Goal: Task Accomplishment & Management: Use online tool/utility

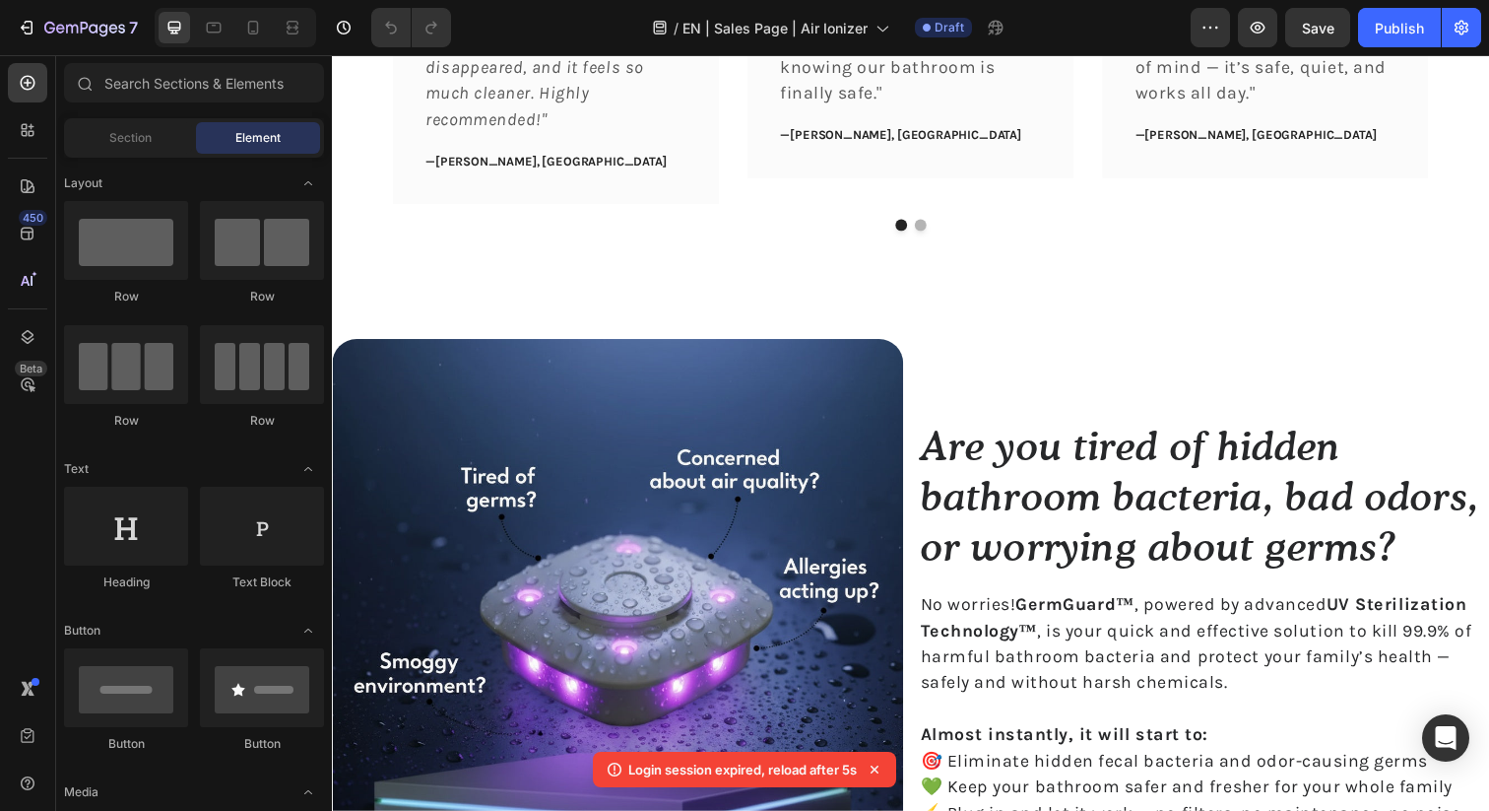
scroll to position [1312, 0]
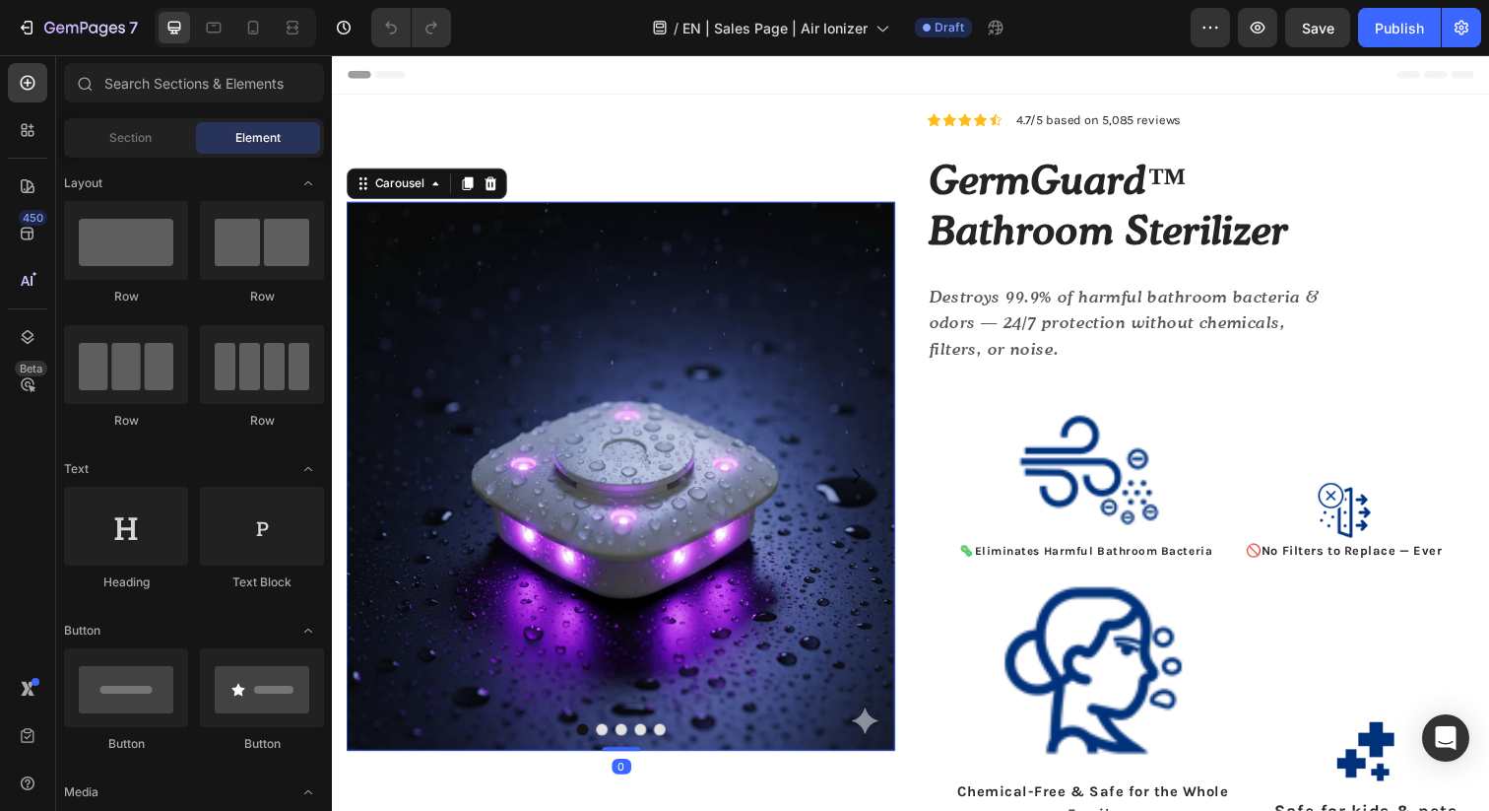
click at [624, 746] on button "Dot" at bounding box center [627, 744] width 12 height 12
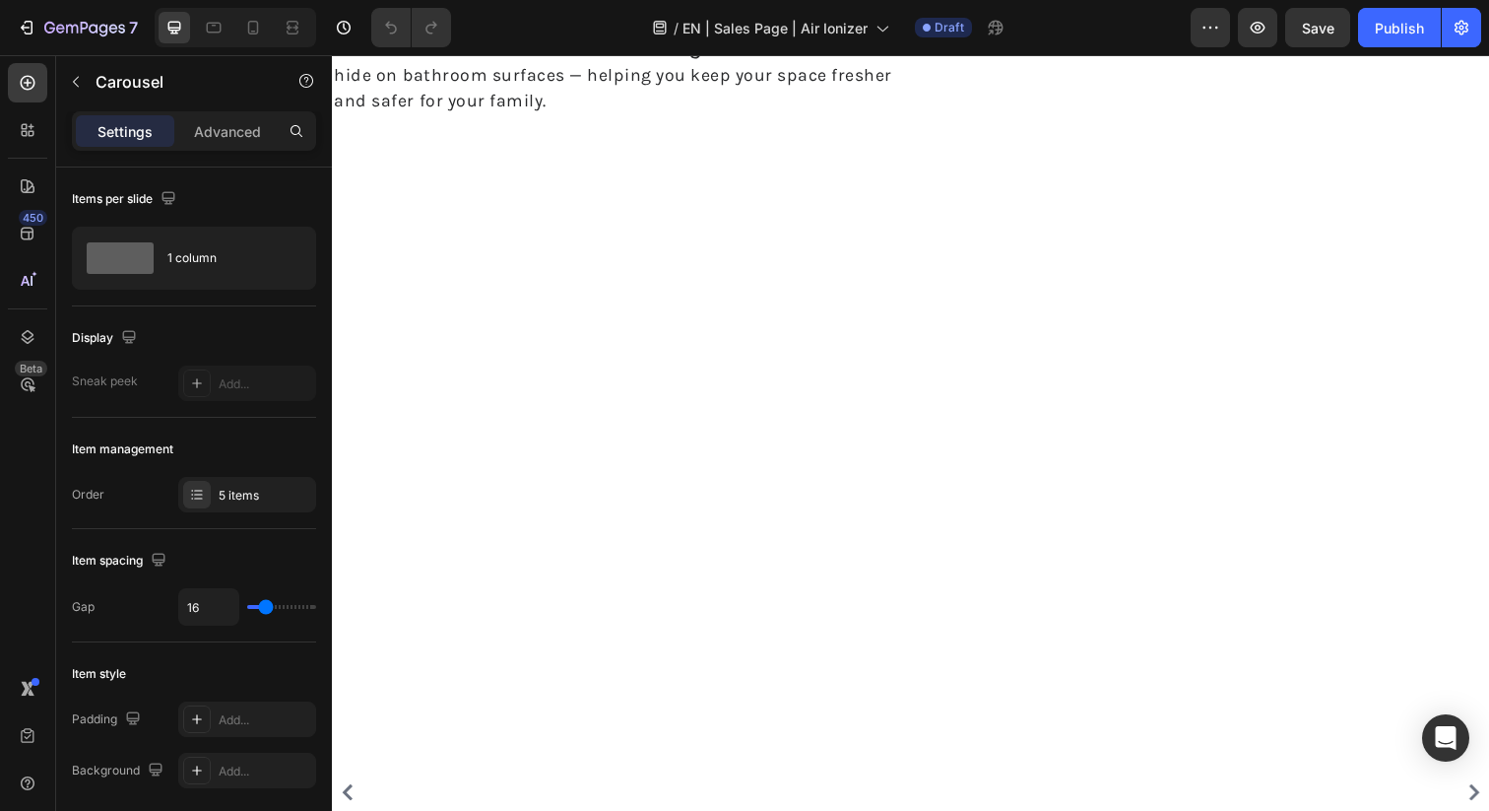
scroll to position [2109, 0]
click at [1213, 15] on img at bounding box center [1222, 15] width 583 height 0
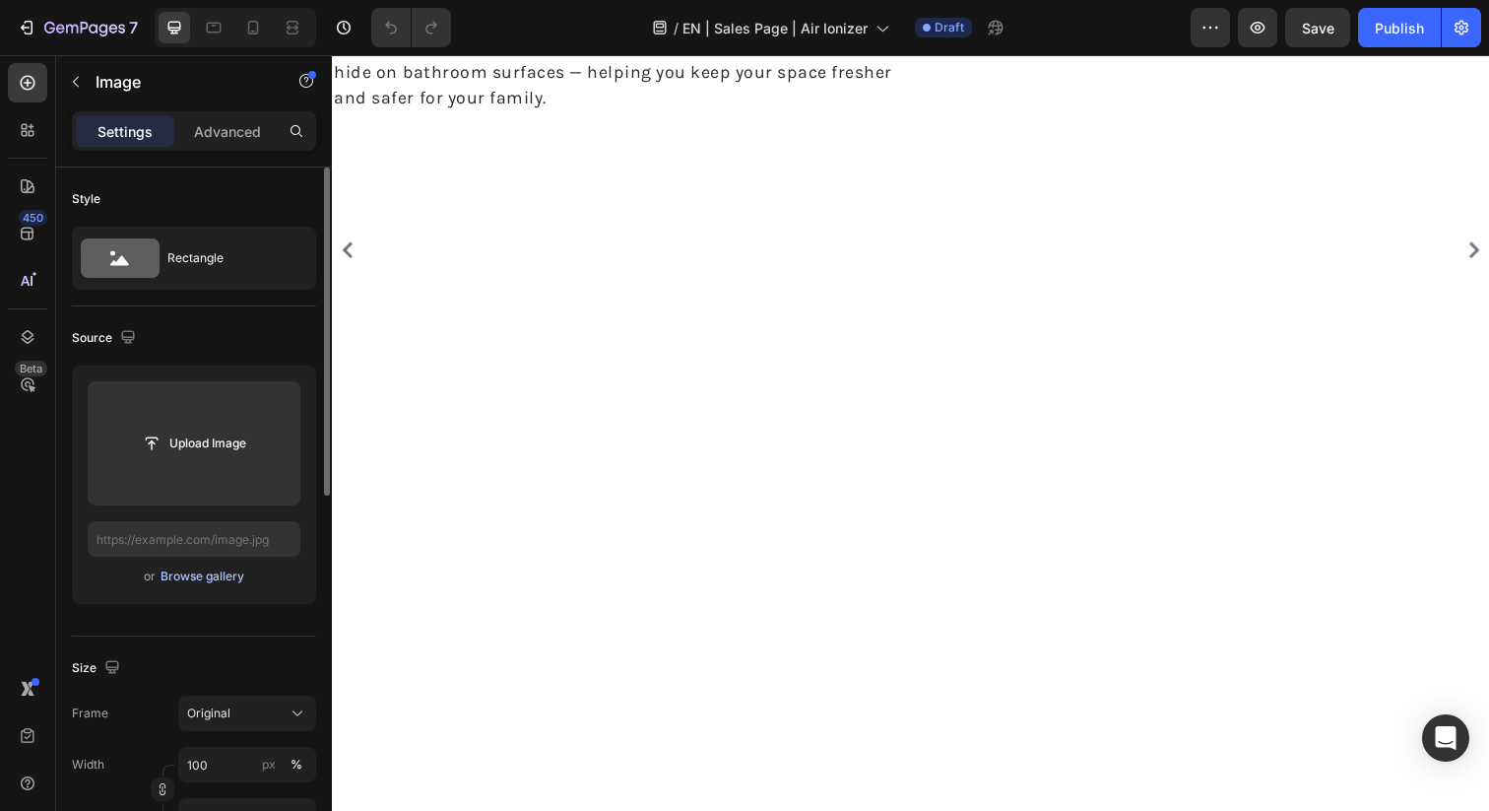
click at [188, 577] on div "Browse gallery" at bounding box center [203, 576] width 84 height 18
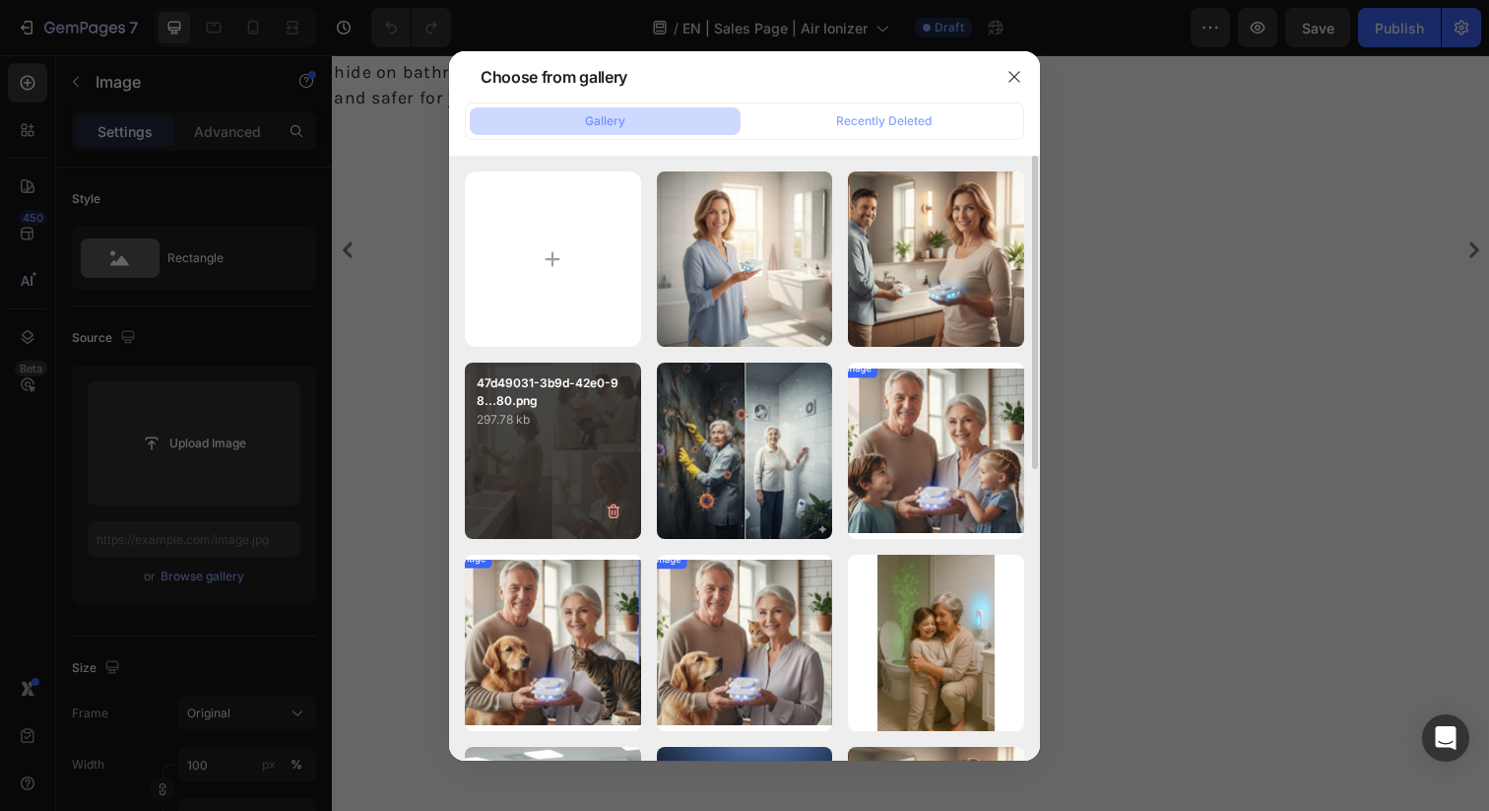
click at [612, 391] on p "47d49031-3b9d-42e0-98...80.png" at bounding box center [553, 391] width 153 height 35
type input "https://cdn.shopify.com/s/files/1/0755/0179/7603/files/gempages_583693203627049…"
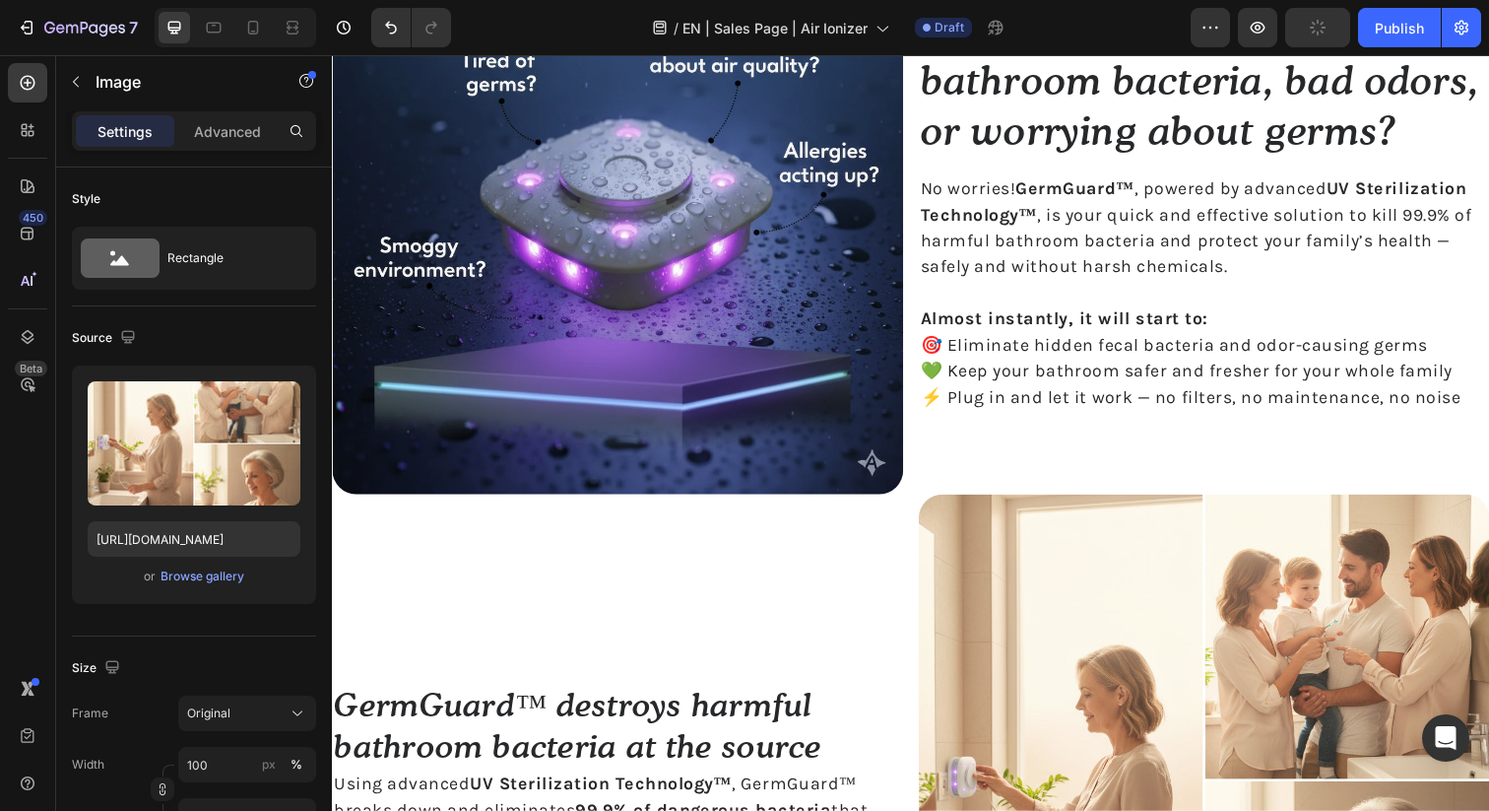
scroll to position [1557, 0]
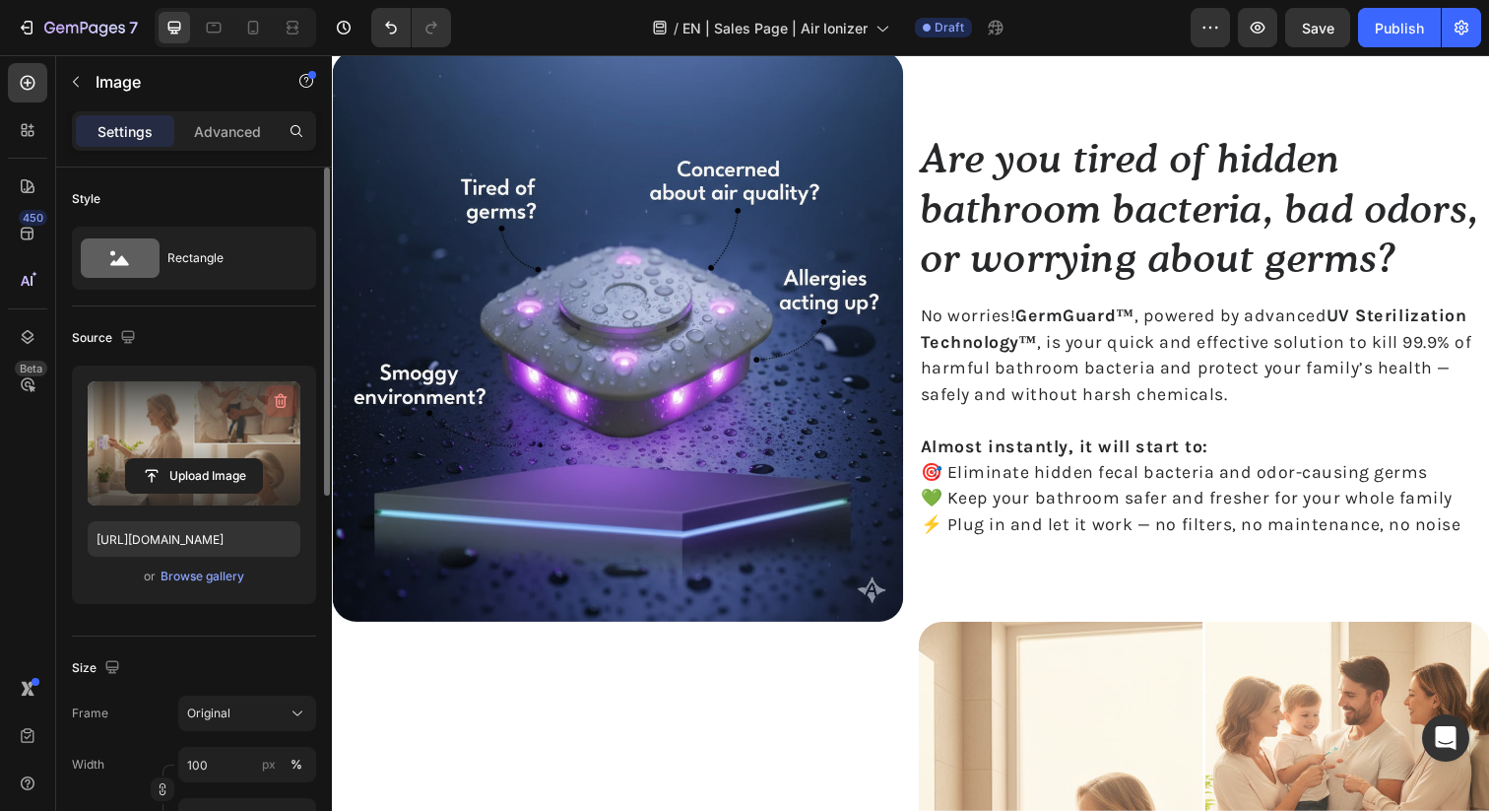
click at [283, 398] on icon "button" at bounding box center [281, 401] width 20 height 20
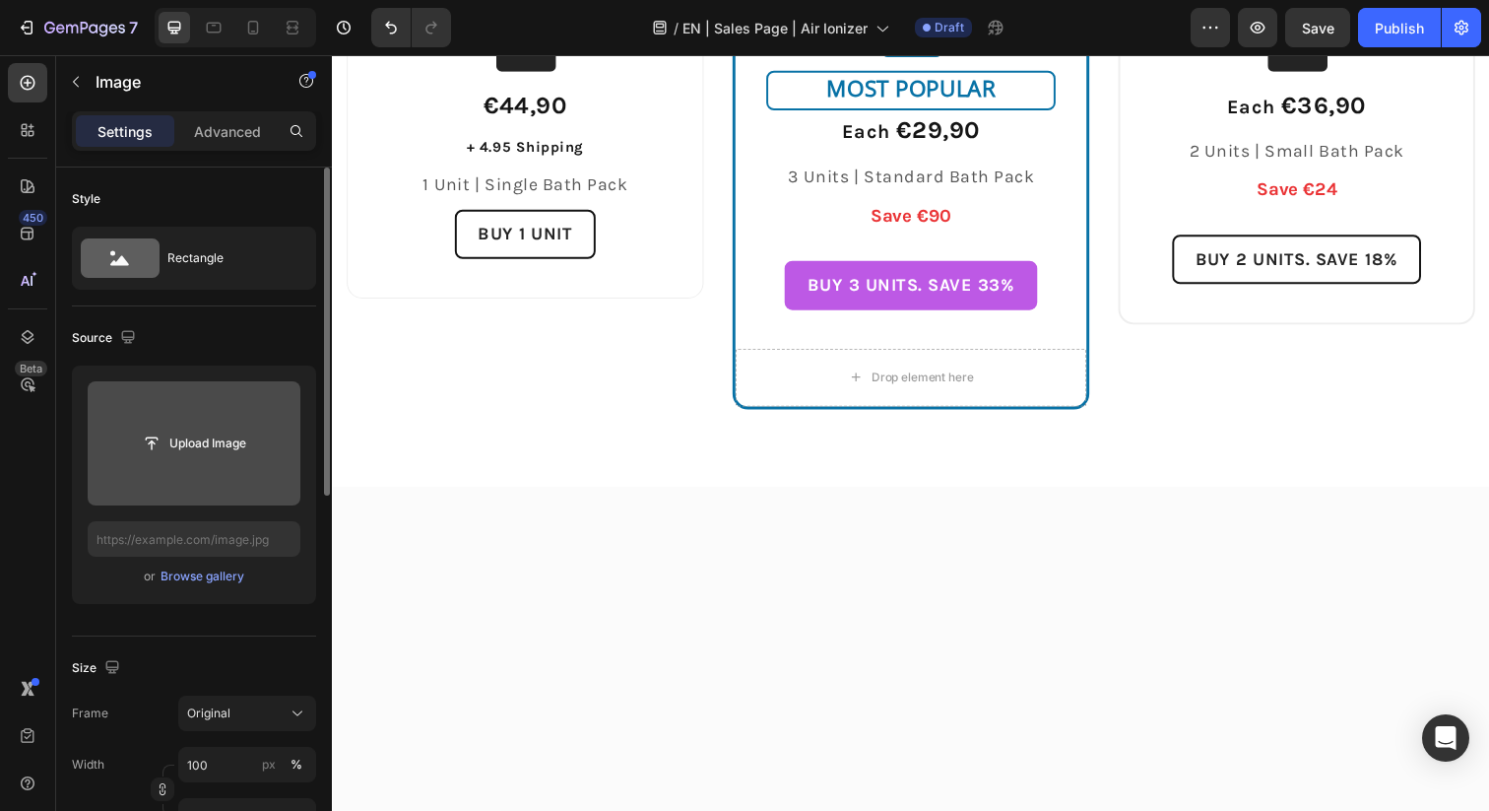
scroll to position [5624, 0]
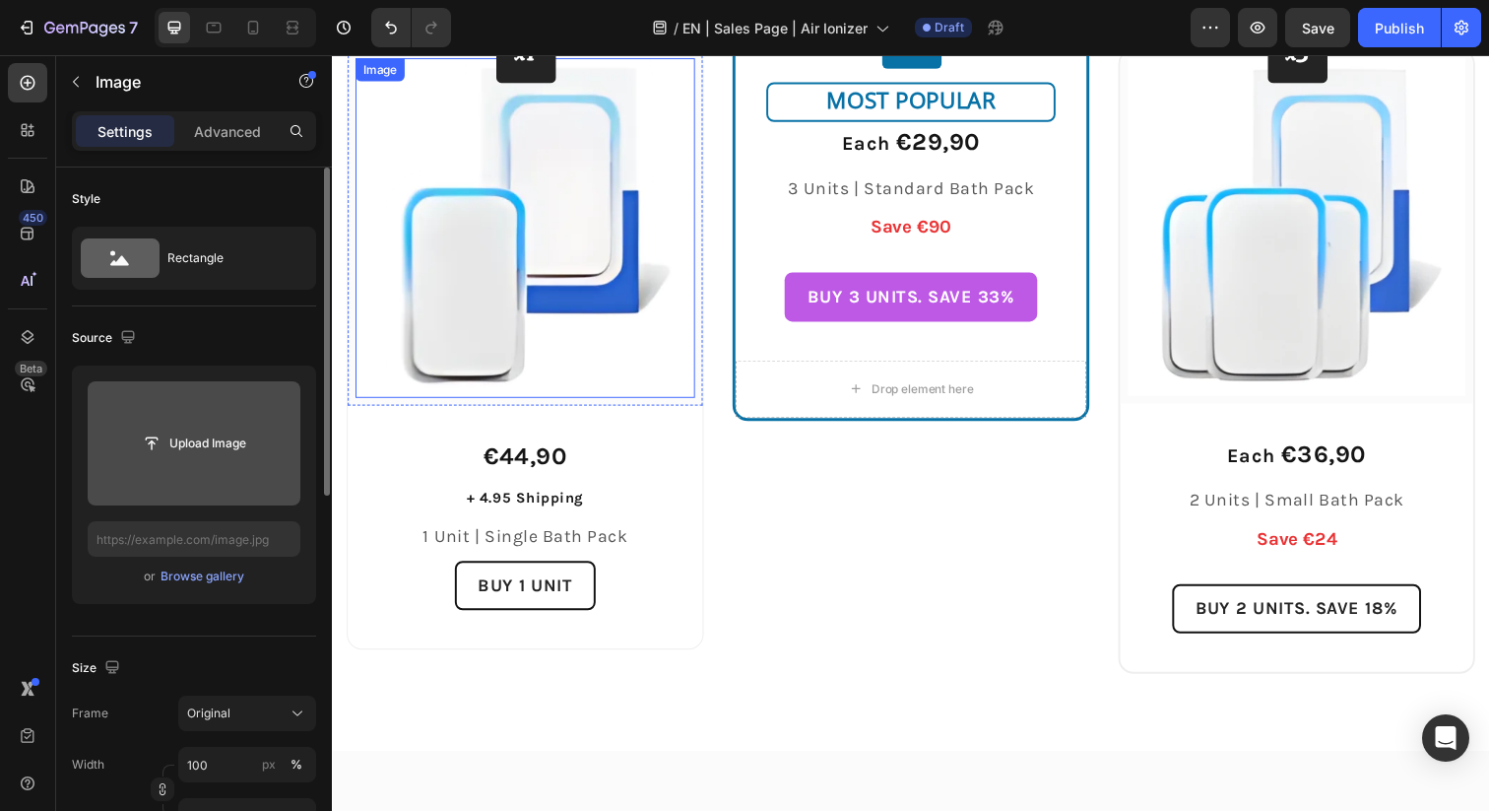
click at [639, 313] on img at bounding box center [529, 231] width 347 height 347
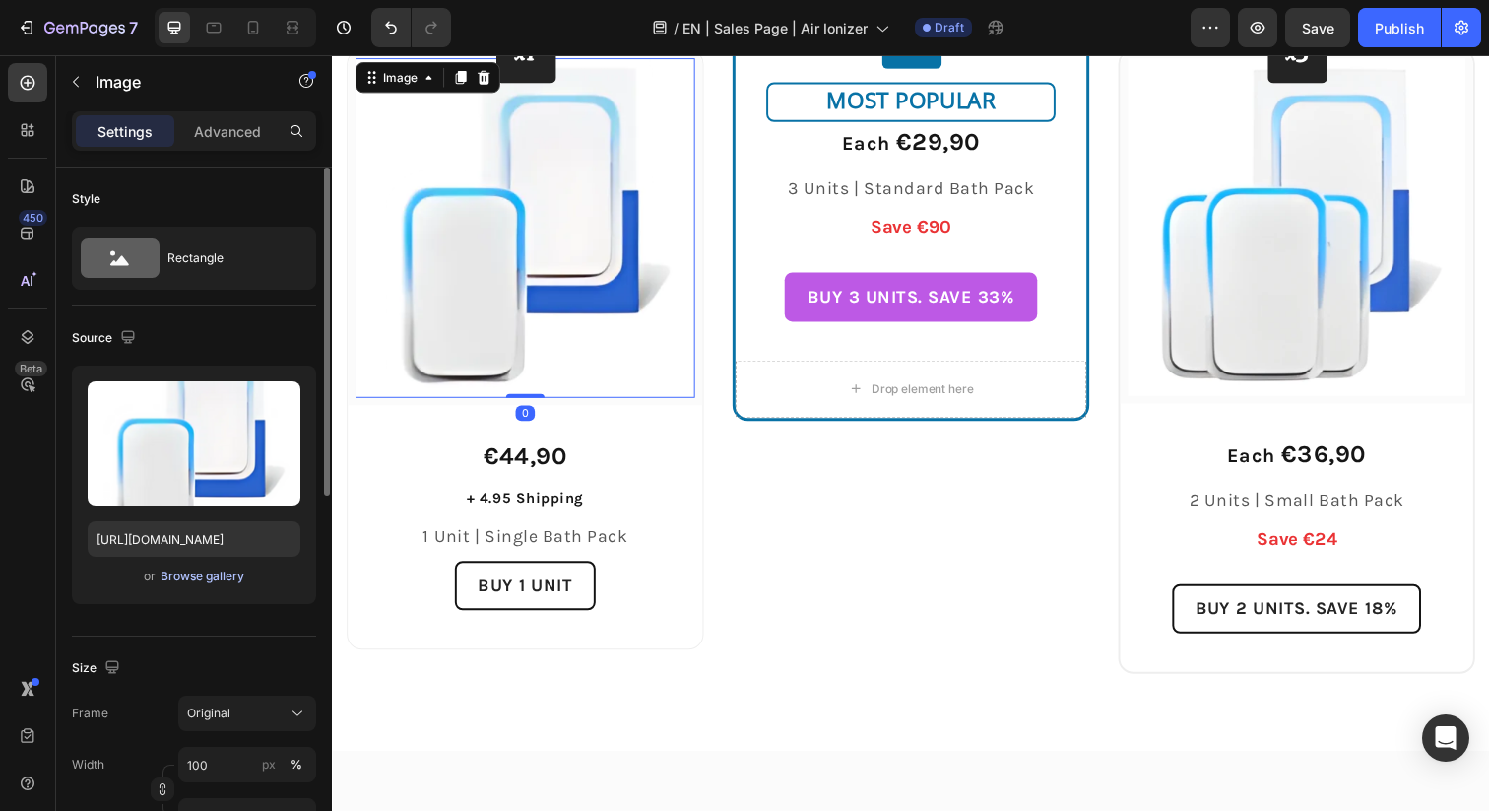
click at [228, 578] on div "Browse gallery" at bounding box center [203, 576] width 84 height 18
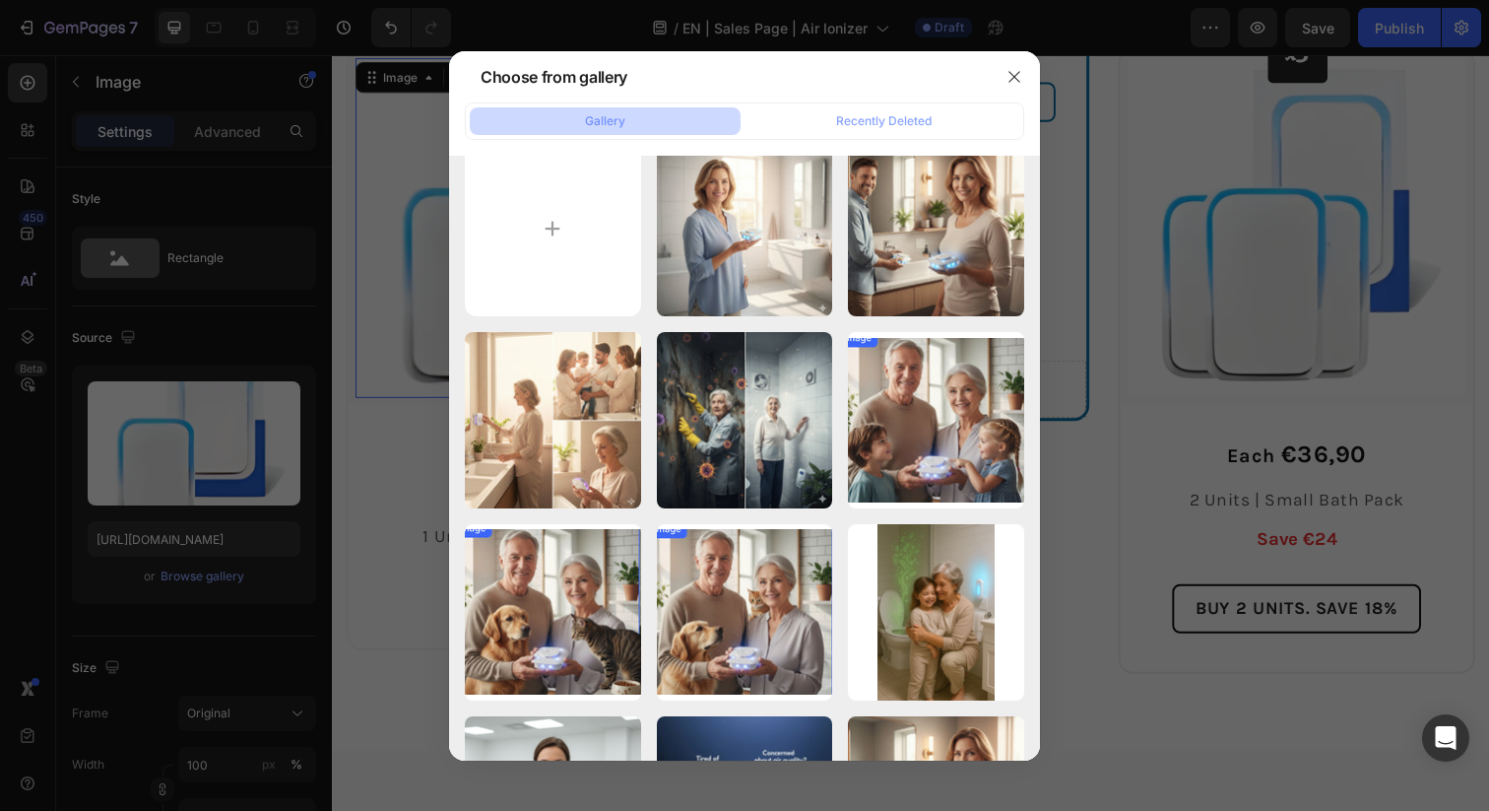
scroll to position [0, 0]
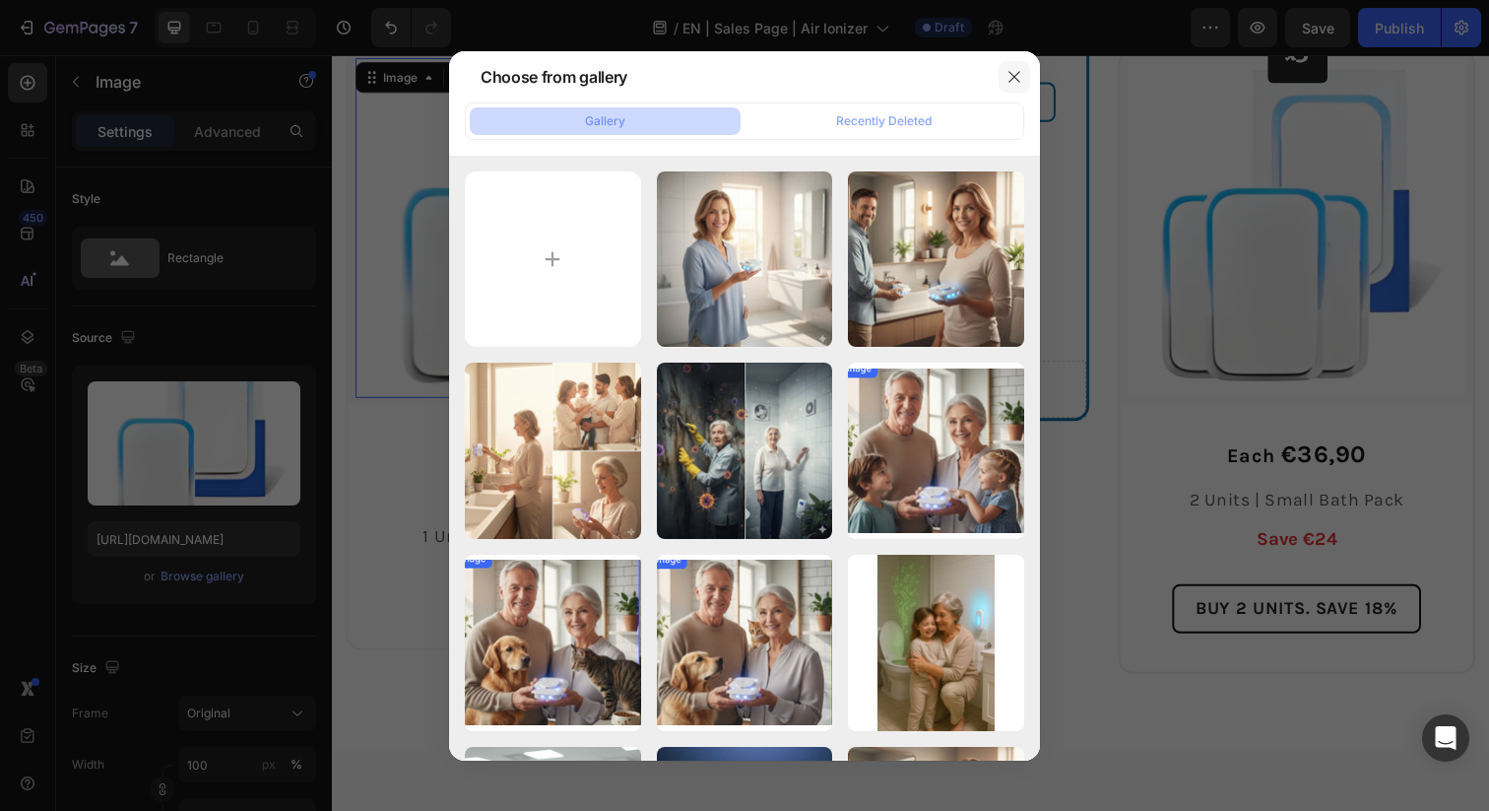
click at [1012, 81] on icon "button" at bounding box center [1015, 77] width 16 height 16
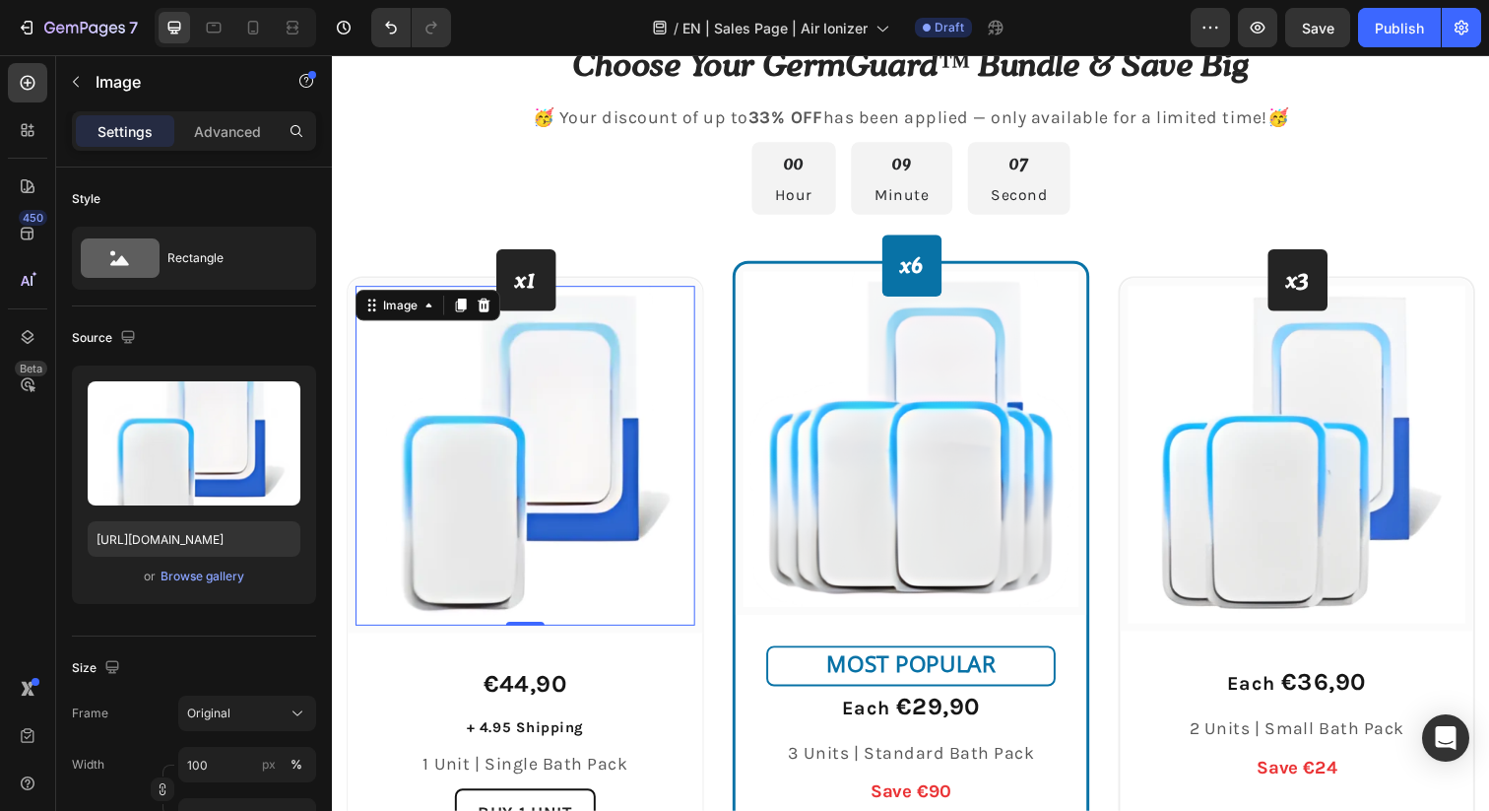
scroll to position [5498, 0]
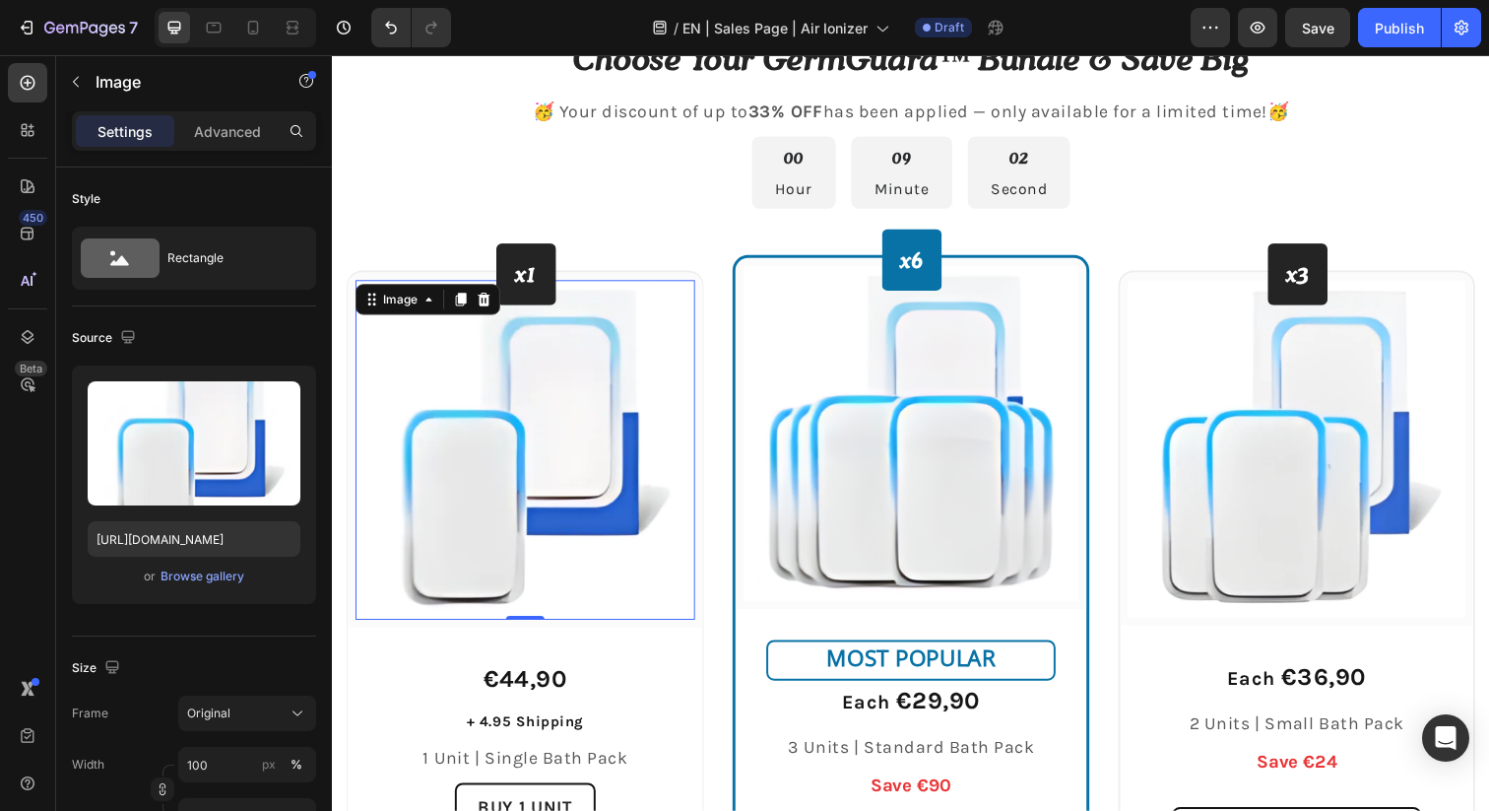
click at [533, 382] on img at bounding box center [529, 458] width 347 height 347
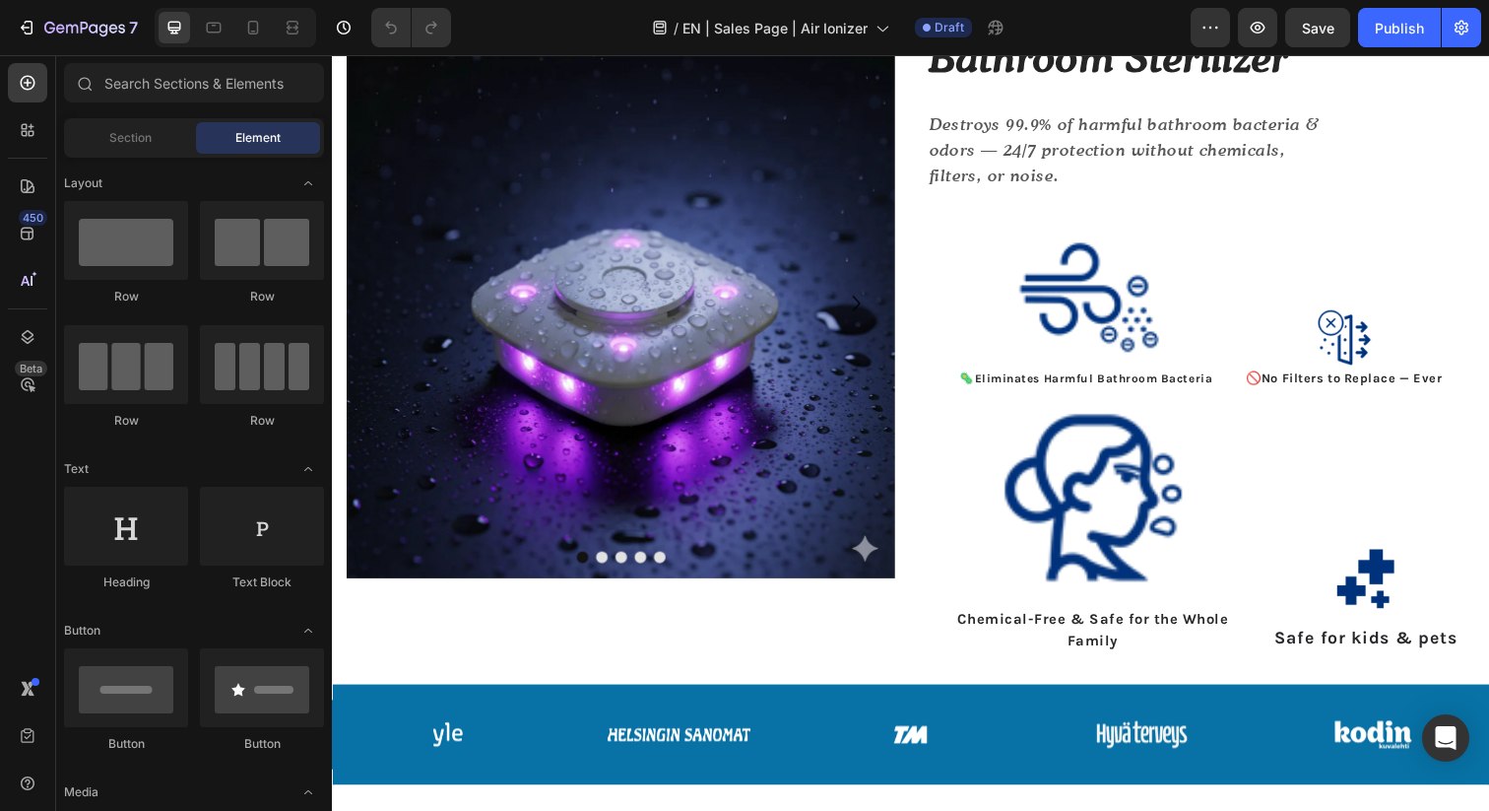
scroll to position [175, 0]
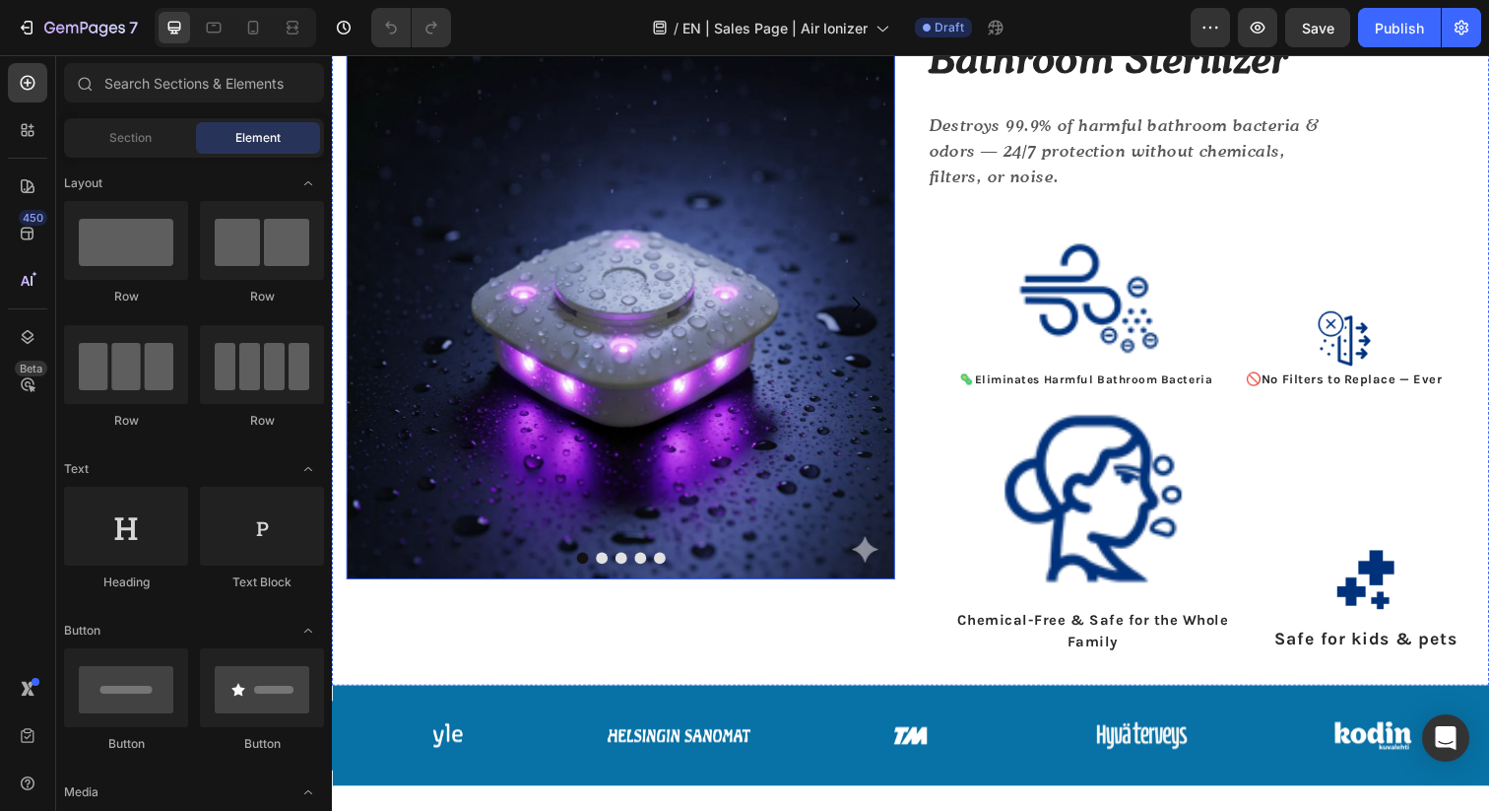
click at [627, 571] on button "Dot" at bounding box center [627, 568] width 12 height 12
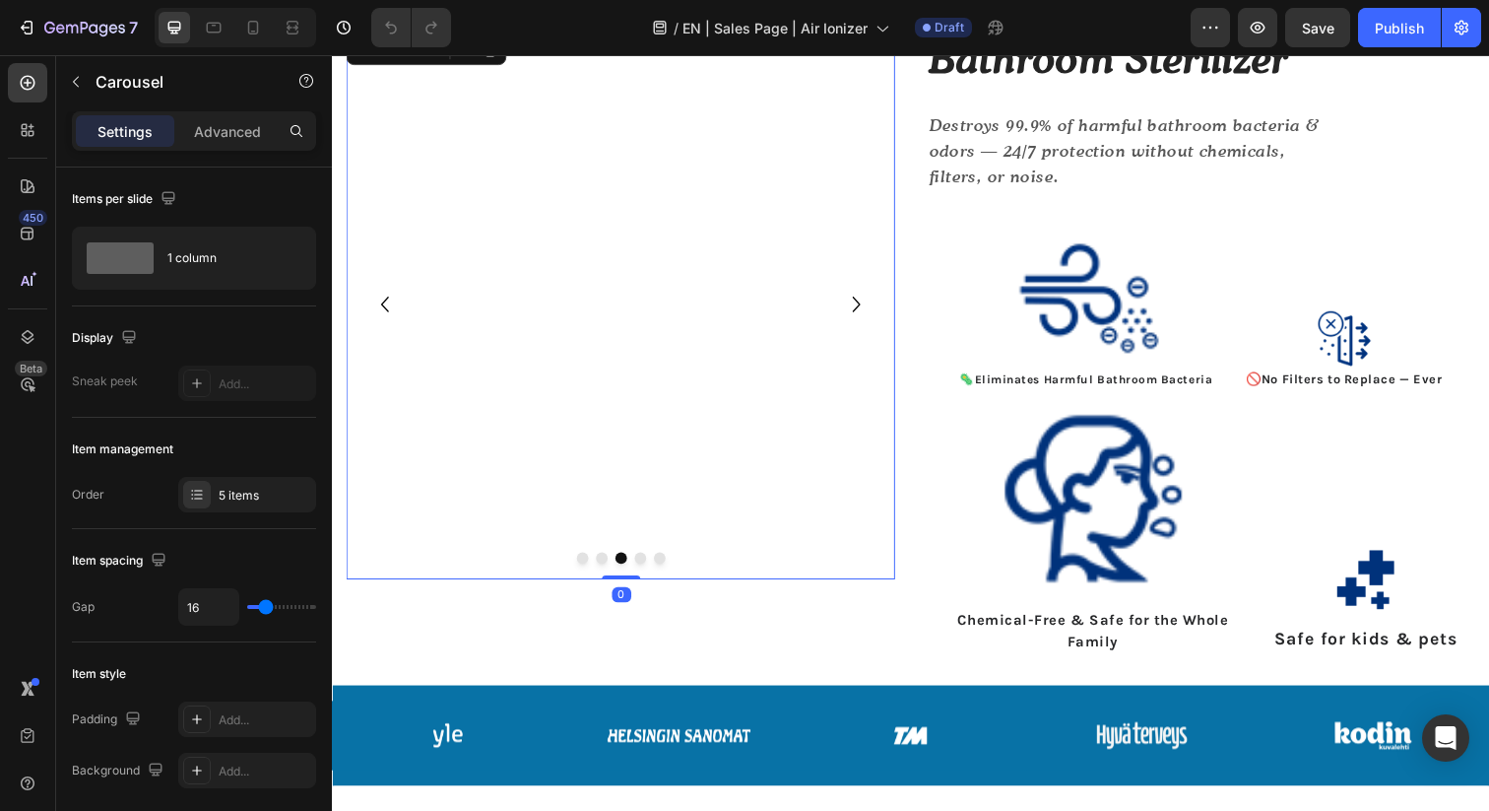
click at [606, 571] on button "Dot" at bounding box center [608, 568] width 12 height 12
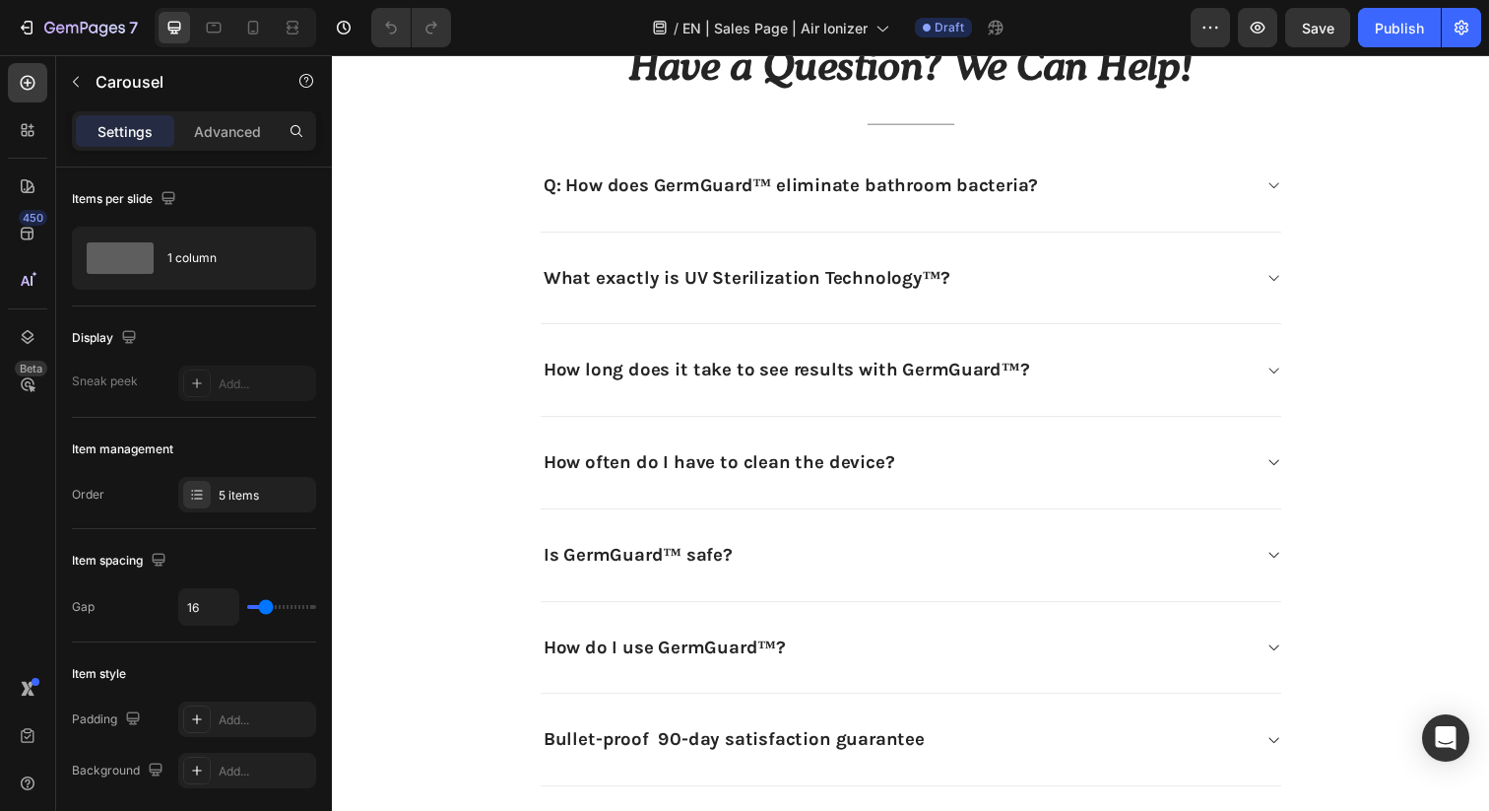
scroll to position [8071, 0]
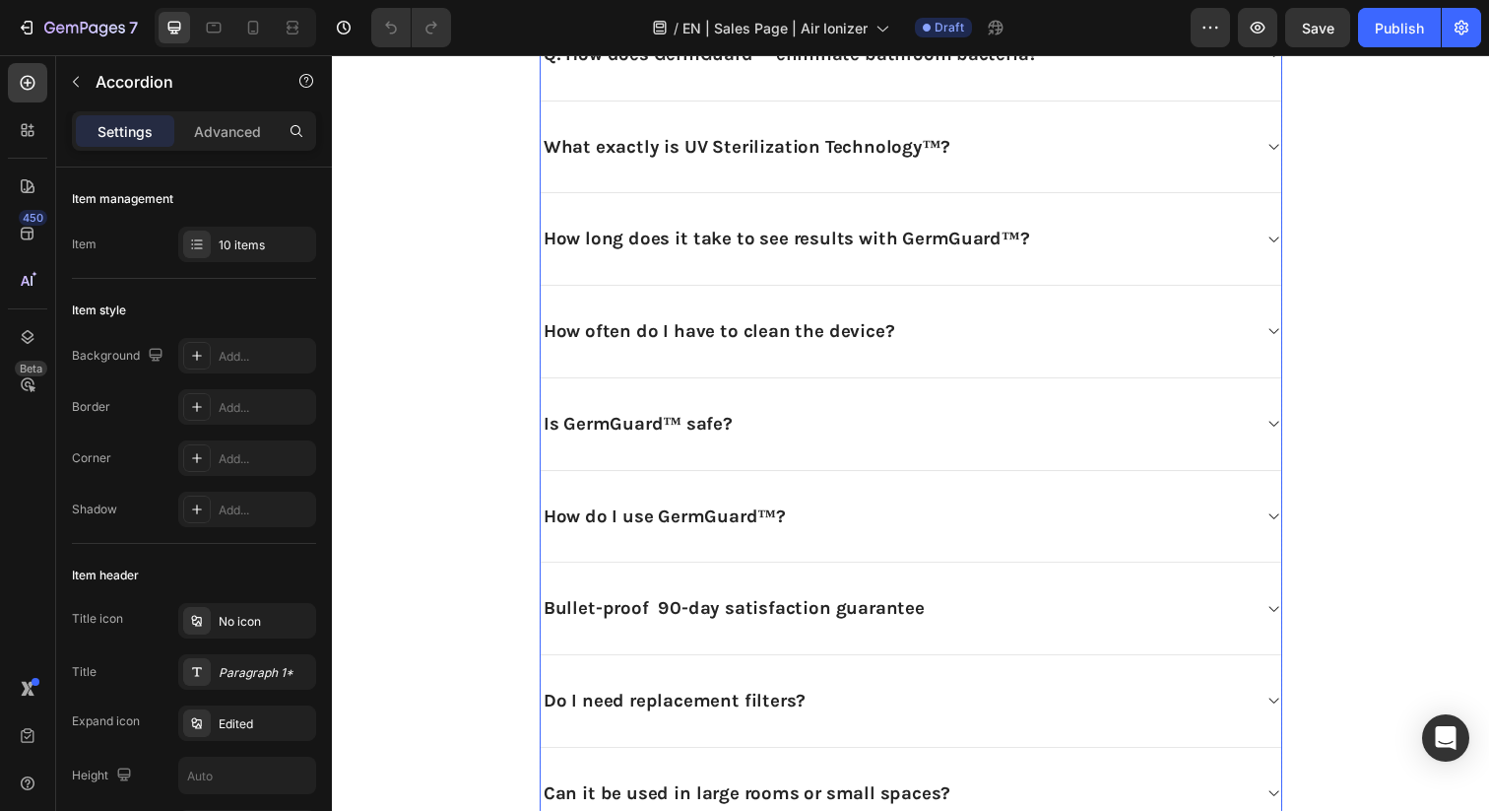
click at [778, 350] on div "How often do I have to clean the device?" at bounding box center [727, 337] width 364 height 31
click at [1290, 342] on icon at bounding box center [1292, 337] width 15 height 16
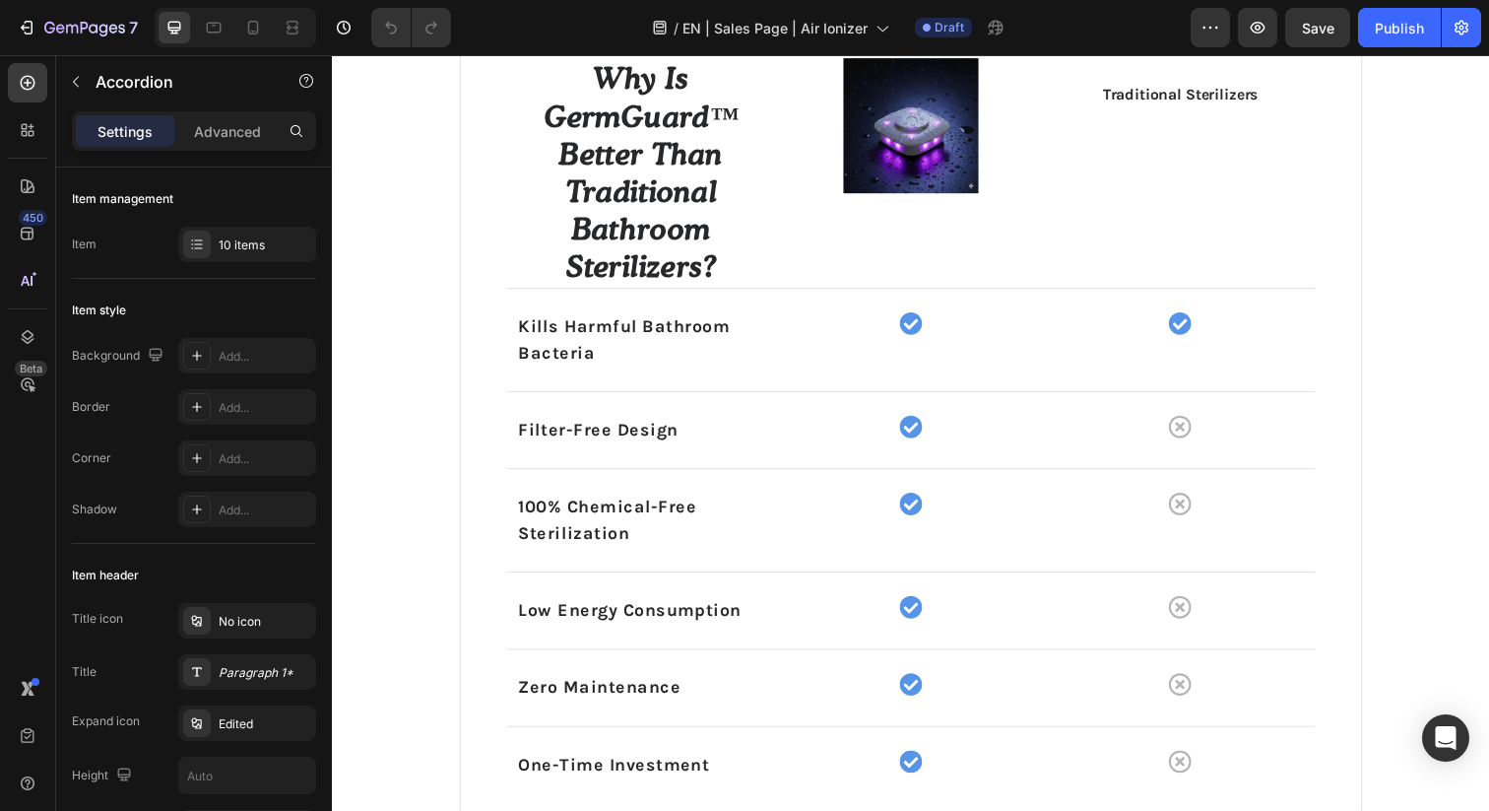
scroll to position [4614, 0]
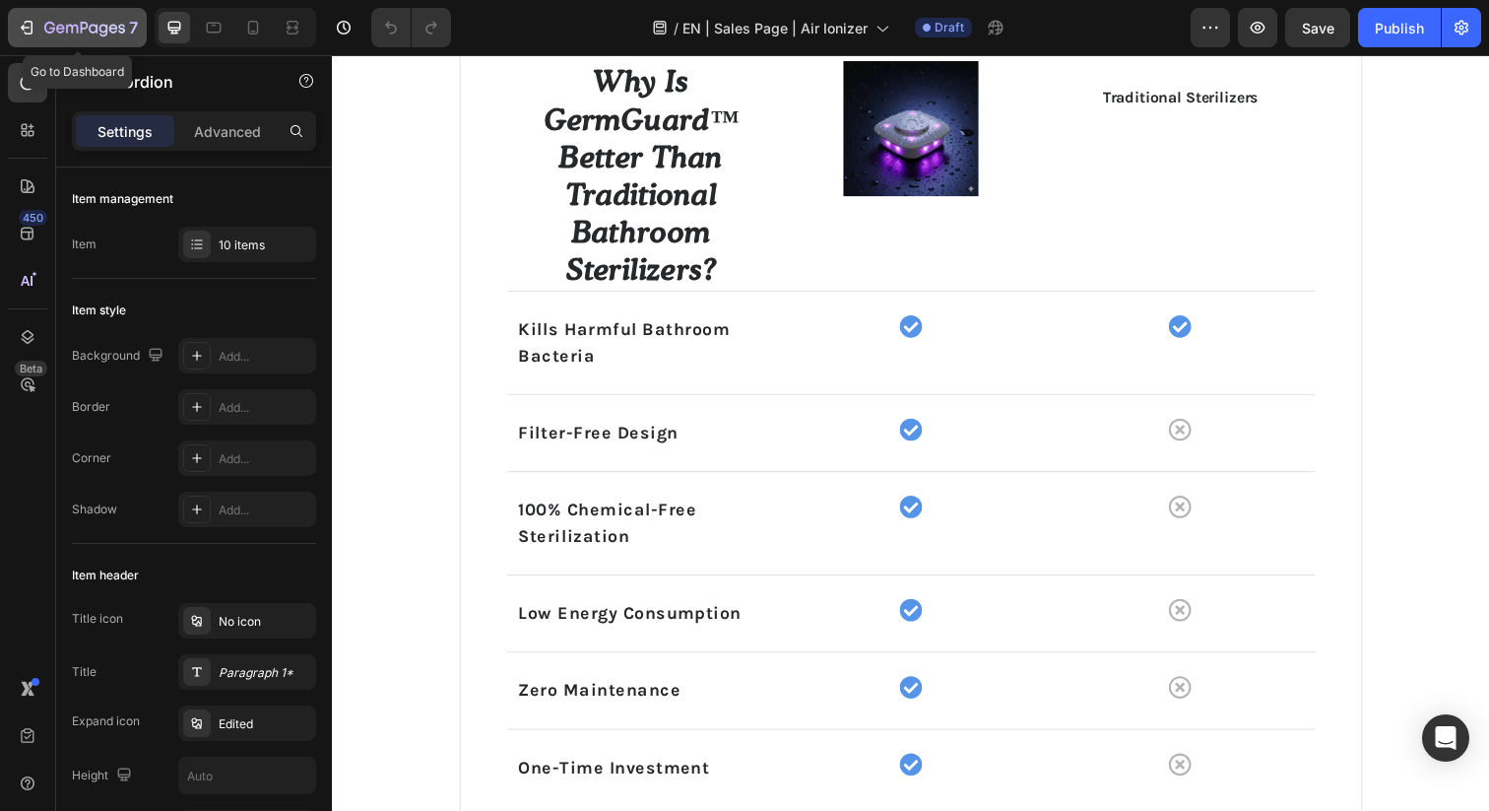
click at [28, 25] on icon "button" at bounding box center [27, 28] width 20 height 20
